Goal: Use online tool/utility: Utilize a website feature to perform a specific function

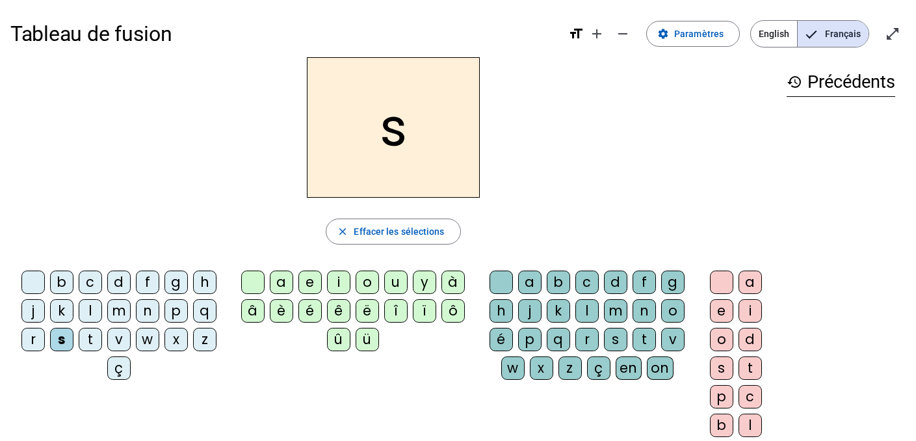
click at [279, 284] on div "a" at bounding box center [281, 281] width 23 height 23
click at [301, 286] on div "e" at bounding box center [309, 281] width 23 height 23
click at [332, 291] on div "i" at bounding box center [338, 281] width 23 height 23
click at [582, 313] on div "l" at bounding box center [586, 310] width 23 height 23
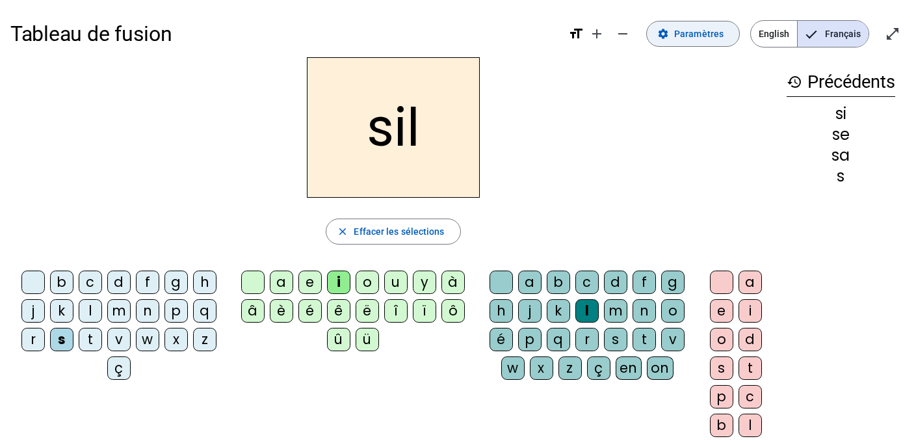
click at [714, 40] on span "Paramètres" at bounding box center [698, 34] width 49 height 16
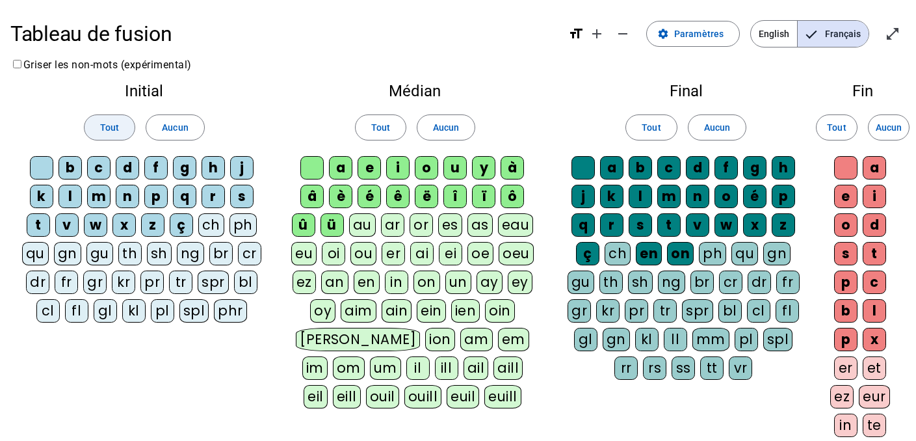
click at [114, 122] on span "Tout" at bounding box center [109, 128] width 19 height 16
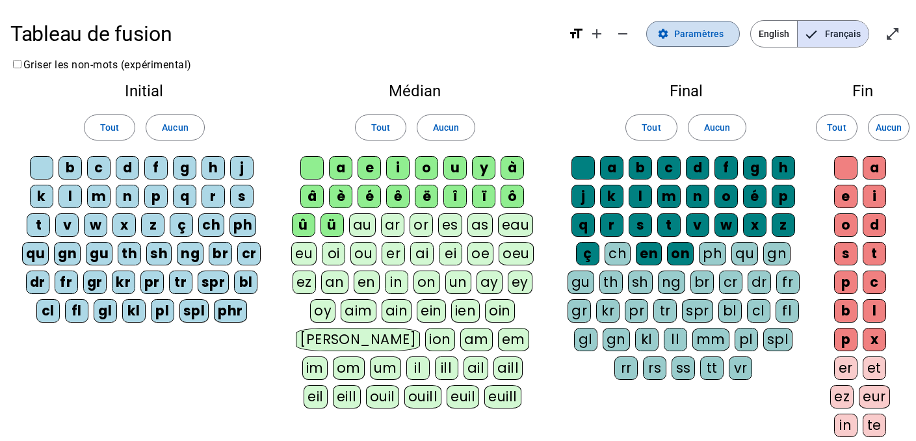
click at [685, 31] on span "Paramètres" at bounding box center [698, 34] width 49 height 16
click at [148, 34] on h1 "Tableau de fusion" at bounding box center [283, 34] width 547 height 42
click at [32, 55] on div "Tableau de fusion format_size add remove settings Paramètres English Français o…" at bounding box center [457, 33] width 895 height 47
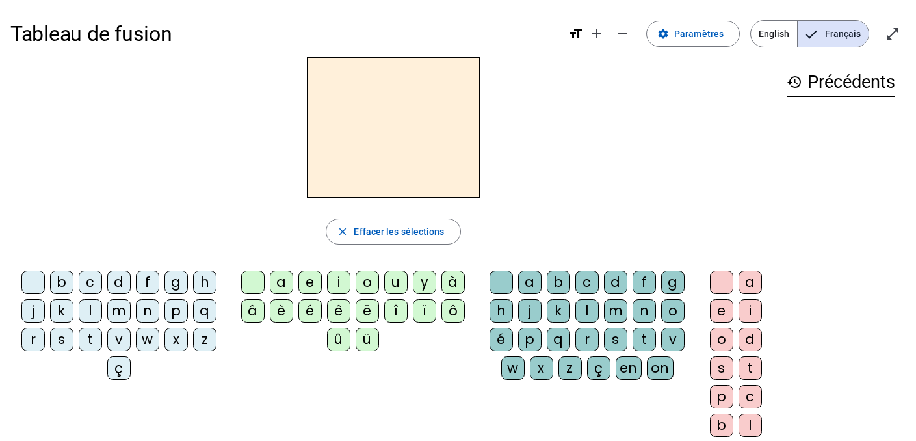
click at [60, 350] on div "s" at bounding box center [61, 339] width 23 height 23
click at [279, 282] on div "a" at bounding box center [281, 281] width 23 height 23
click at [588, 319] on div "l" at bounding box center [586, 310] width 23 height 23
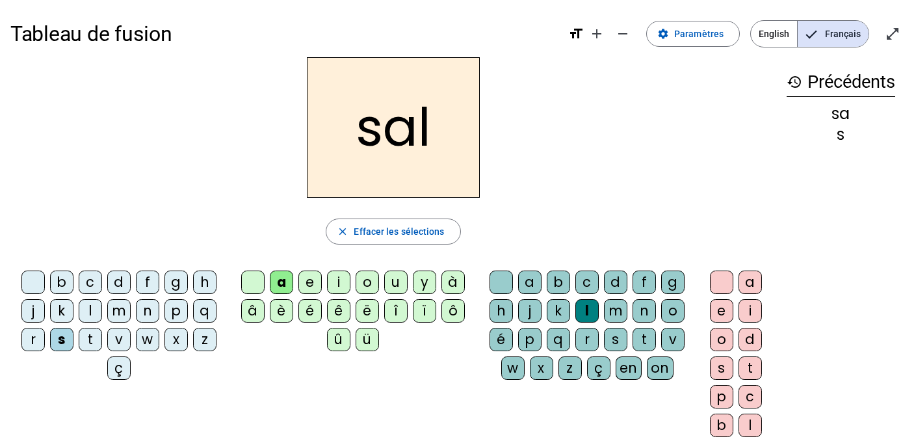
click at [588, 315] on div "l" at bounding box center [586, 310] width 23 height 23
click at [399, 286] on div "u" at bounding box center [395, 281] width 23 height 23
click at [590, 309] on div "l" at bounding box center [586, 310] width 23 height 23
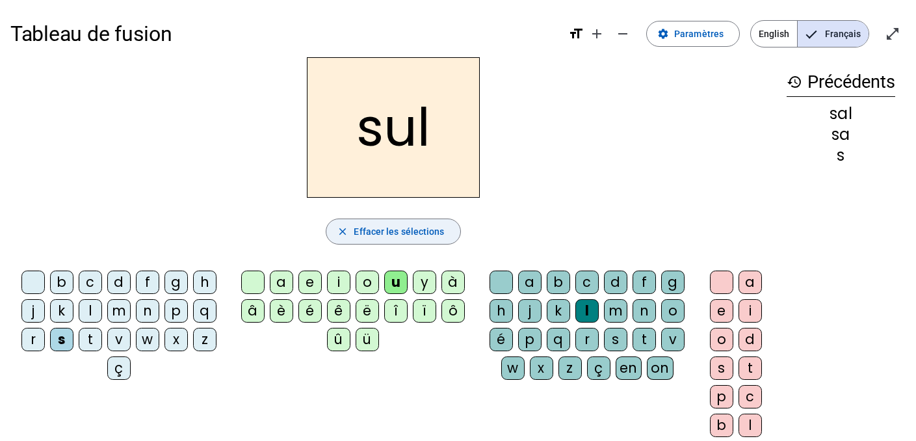
click at [413, 228] on span "Effacer les sélections" at bounding box center [399, 232] width 90 height 16
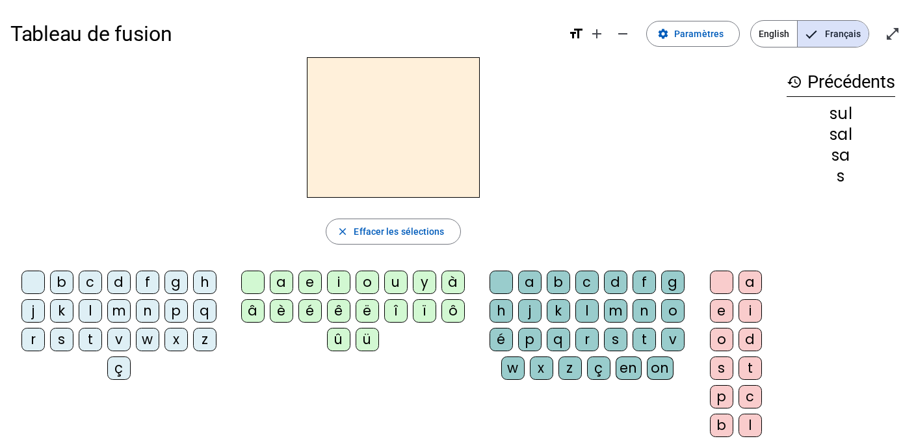
click at [69, 340] on div "s" at bounding box center [61, 339] width 23 height 23
click at [396, 280] on div "u" at bounding box center [395, 281] width 23 height 23
click at [590, 346] on div "r" at bounding box center [586, 339] width 23 height 23
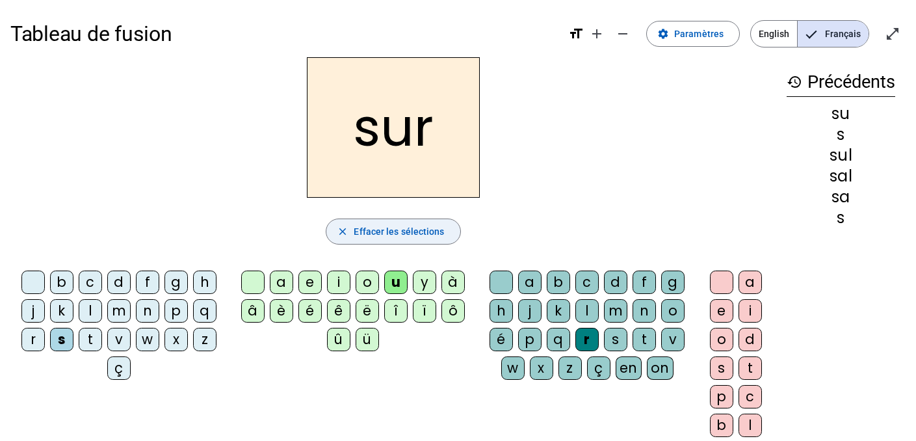
click at [408, 234] on span "Effacer les sélections" at bounding box center [399, 232] width 90 height 16
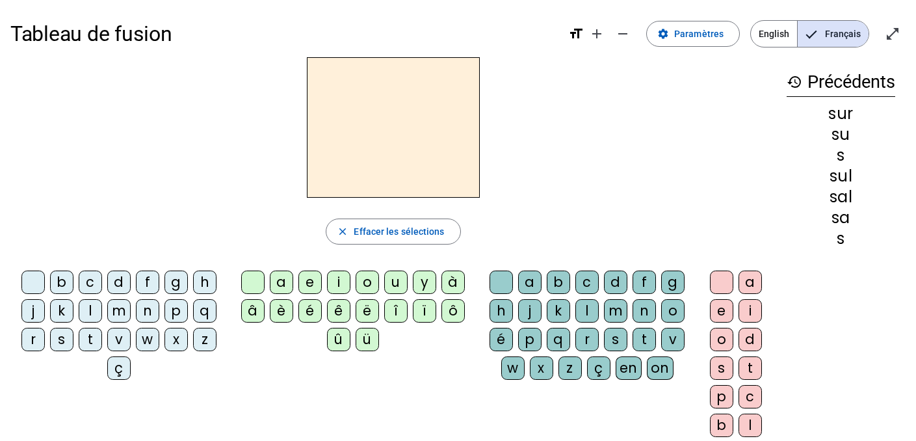
click at [66, 339] on div "s" at bounding box center [61, 339] width 23 height 23
click at [283, 283] on div "a" at bounding box center [281, 281] width 23 height 23
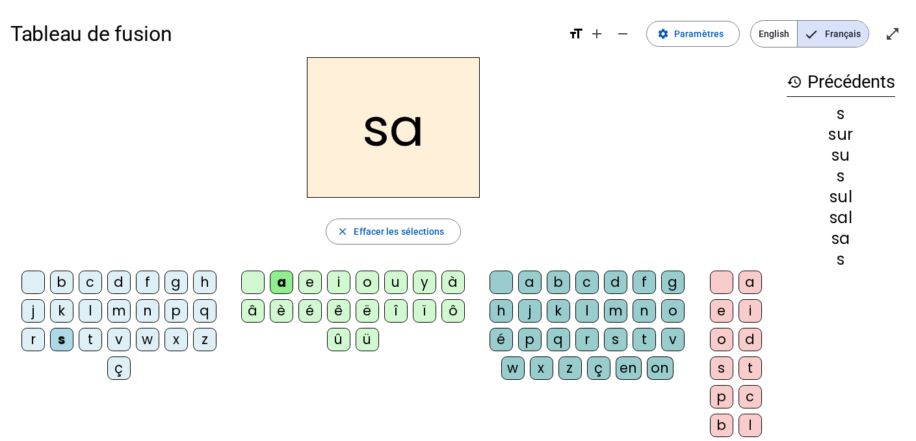
click at [586, 283] on div "c" at bounding box center [586, 281] width 23 height 23
